Goal: Information Seeking & Learning: Check status

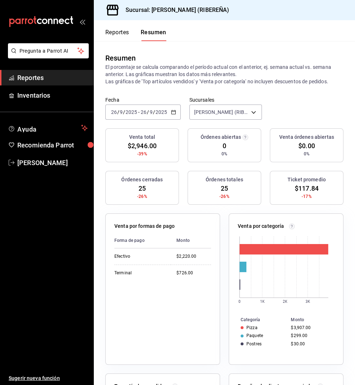
click at [114, 34] on button "Reportes" at bounding box center [117, 35] width 24 height 12
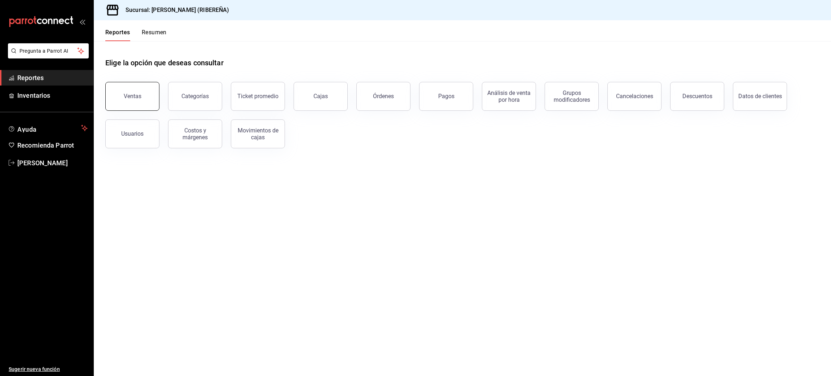
click at [128, 94] on div "Ventas" at bounding box center [133, 96] width 18 height 7
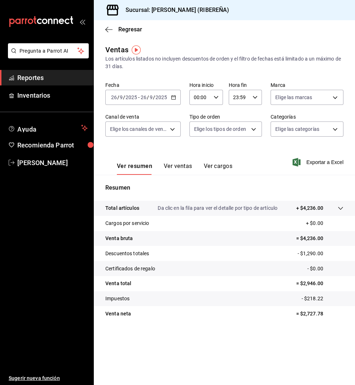
click at [183, 166] on button "Ver ventas" at bounding box center [178, 169] width 28 height 12
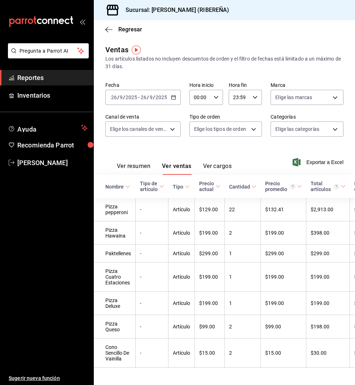
click at [141, 167] on button "Ver resumen" at bounding box center [134, 169] width 34 height 12
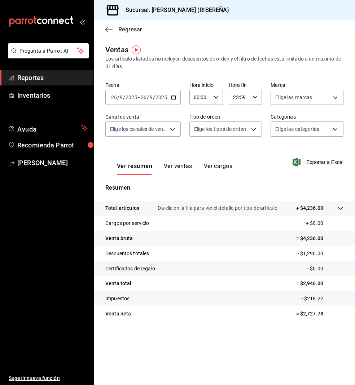
click at [110, 29] on icon "button" at bounding box center [108, 29] width 7 height 0
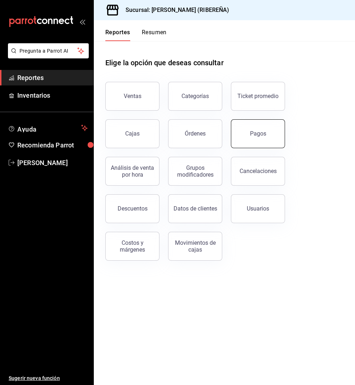
click at [261, 127] on button "Pagos" at bounding box center [258, 133] width 54 height 29
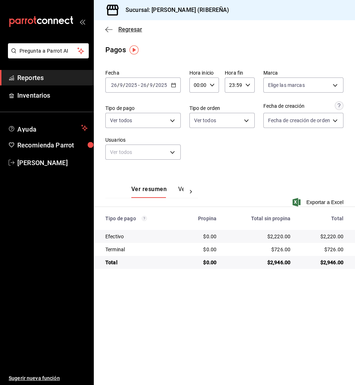
click at [110, 28] on icon "button" at bounding box center [108, 29] width 7 height 6
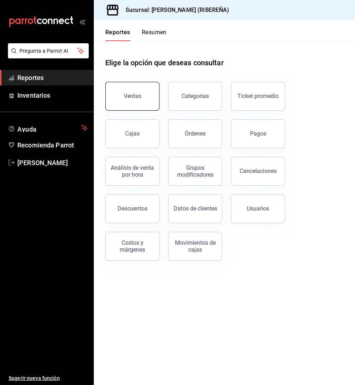
click at [121, 89] on button "Ventas" at bounding box center [132, 96] width 54 height 29
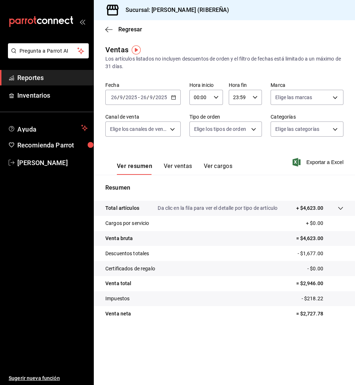
click at [168, 167] on button "Ver ventas" at bounding box center [178, 169] width 28 height 12
